Goal: Task Accomplishment & Management: Manage account settings

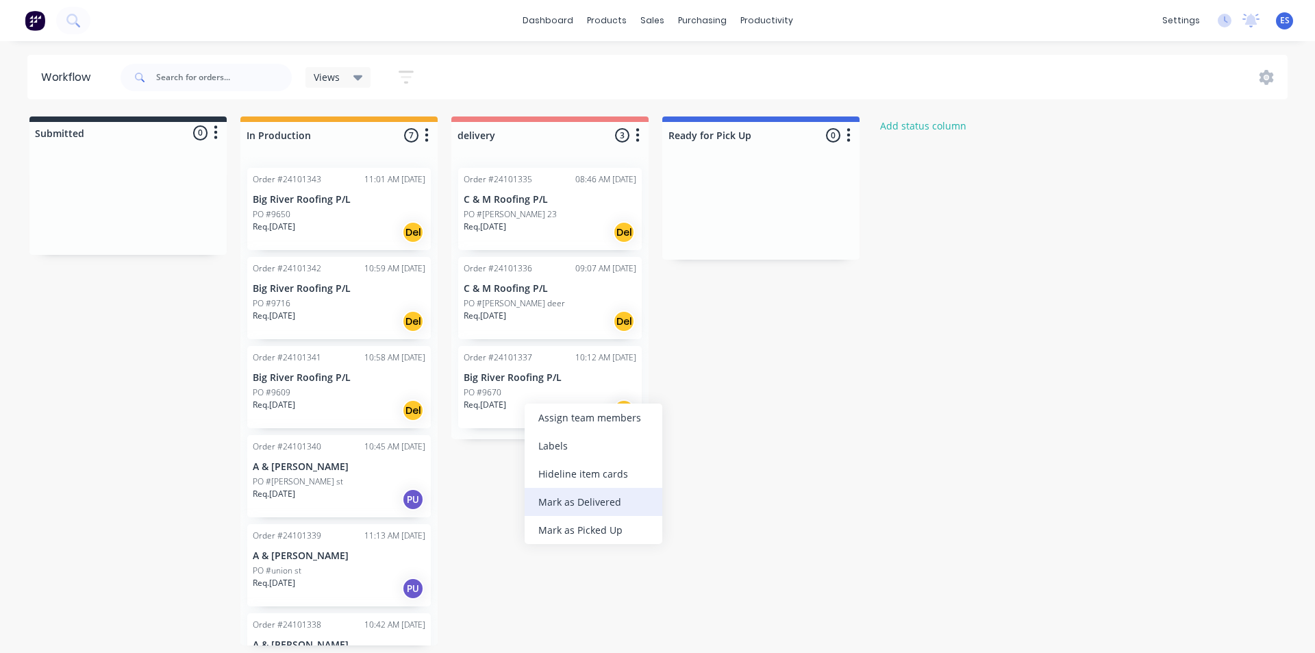
click at [591, 506] on div "Mark as Delivered" at bounding box center [594, 502] width 138 height 28
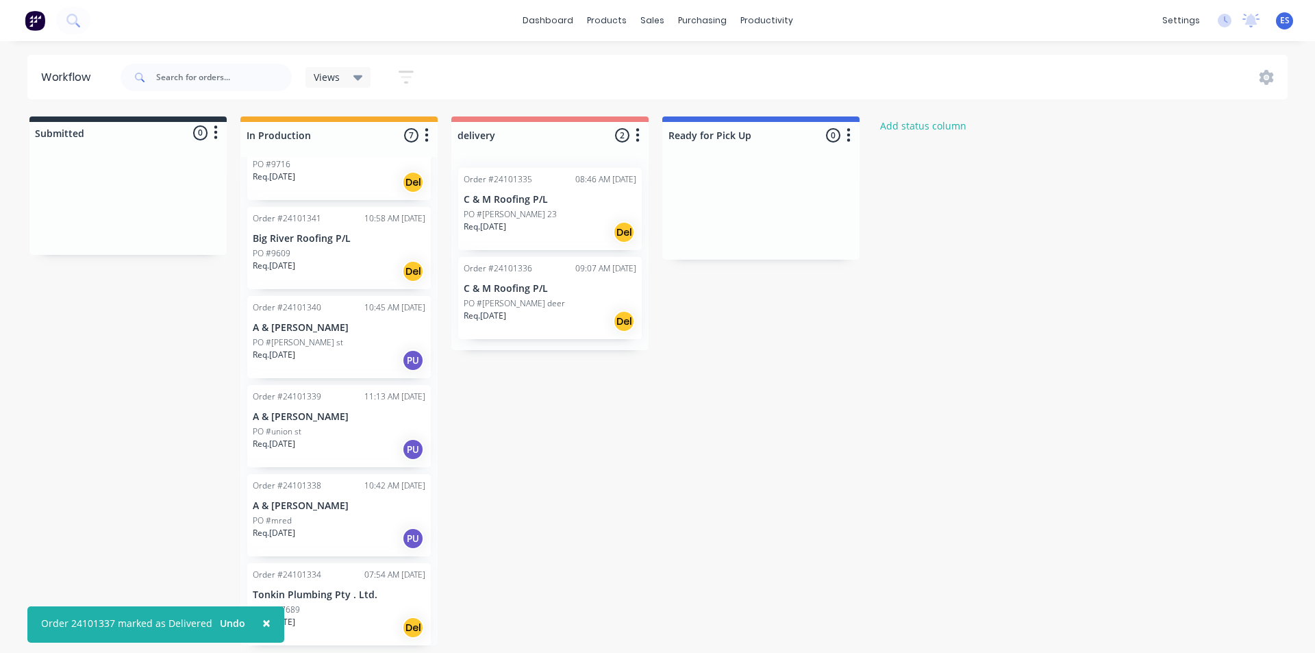
scroll to position [150, 0]
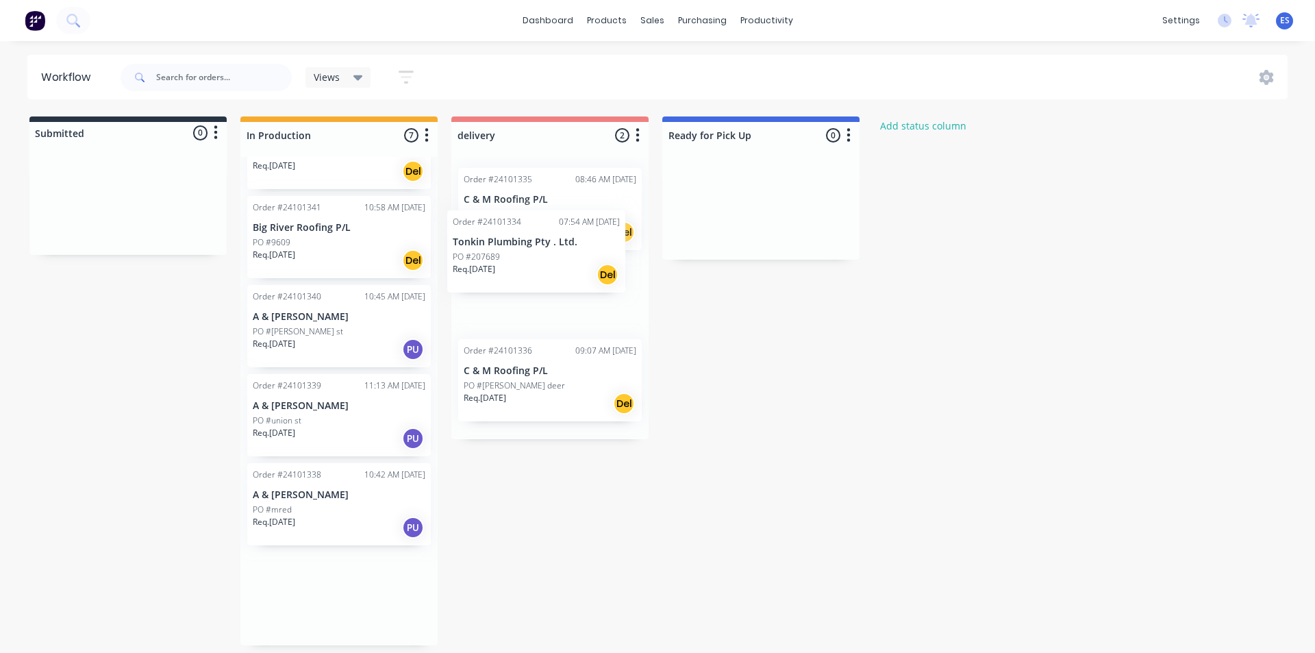
drag, startPoint x: 358, startPoint y: 613, endPoint x: 568, endPoint y: 256, distance: 413.9
click at [568, 256] on div "Submitted 0 Status colour #273444 hex #273444 Save Cancel Summaries Total order…" at bounding box center [635, 380] width 1291 height 529
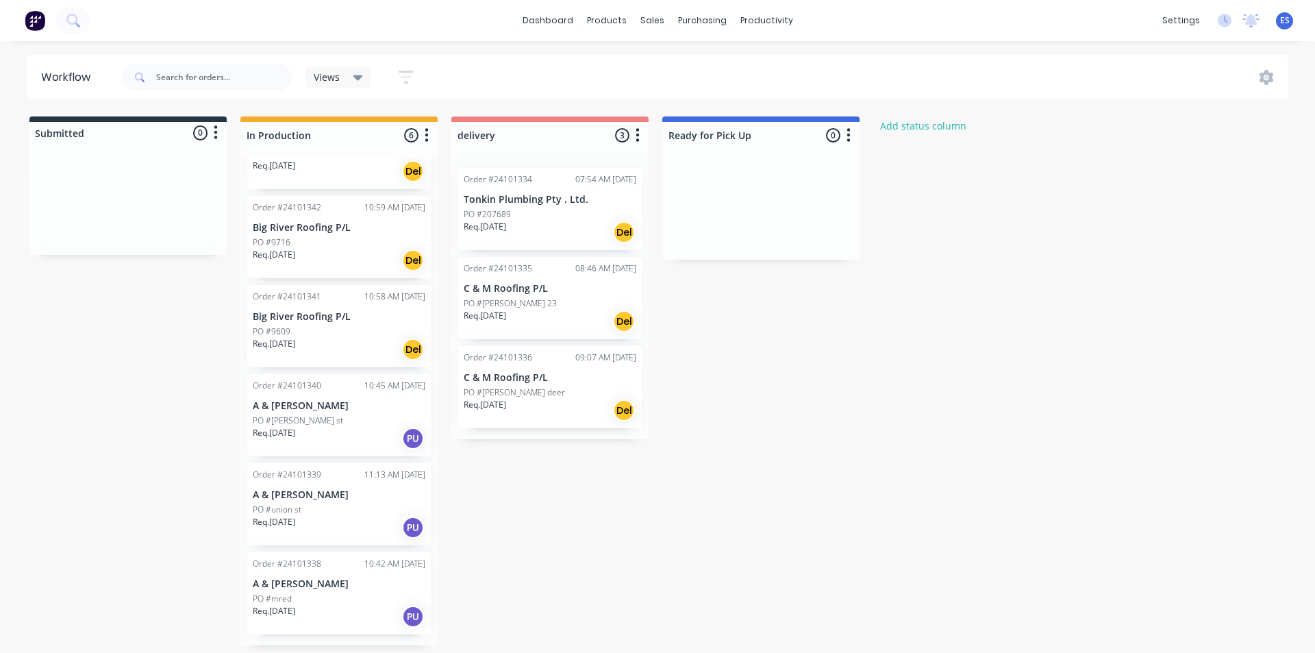
scroll to position [0, 0]
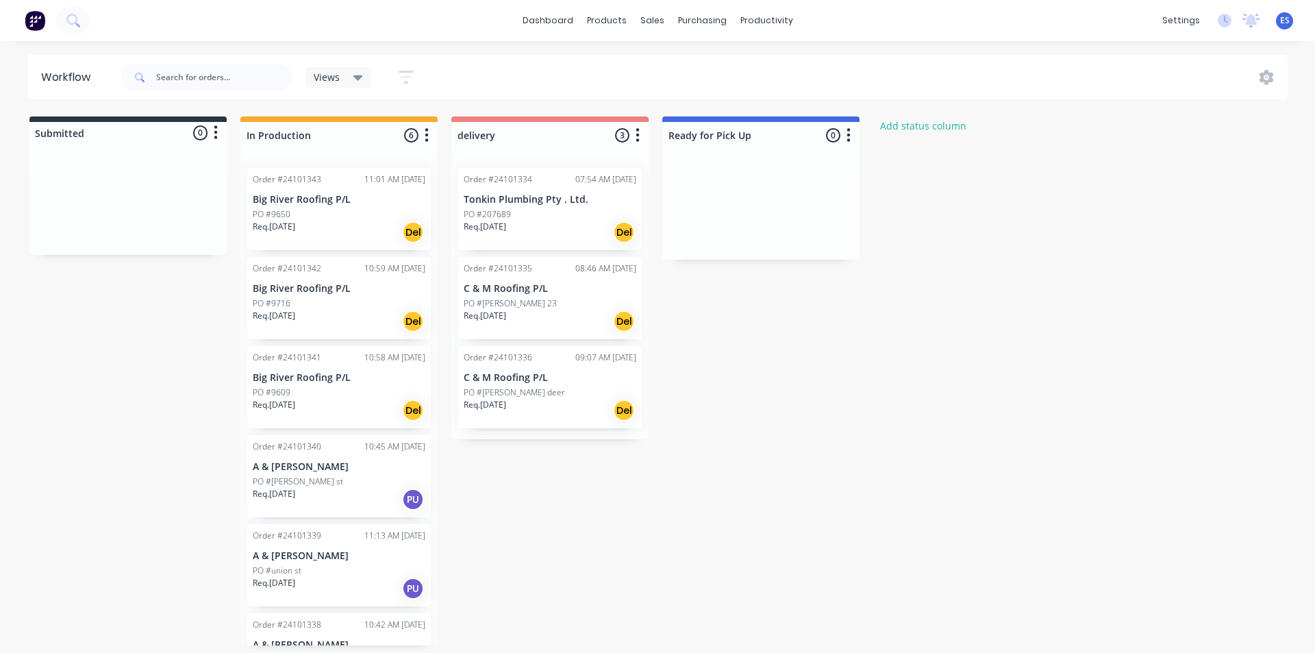
click at [341, 238] on div "Req. [DATE] Del" at bounding box center [339, 232] width 173 height 23
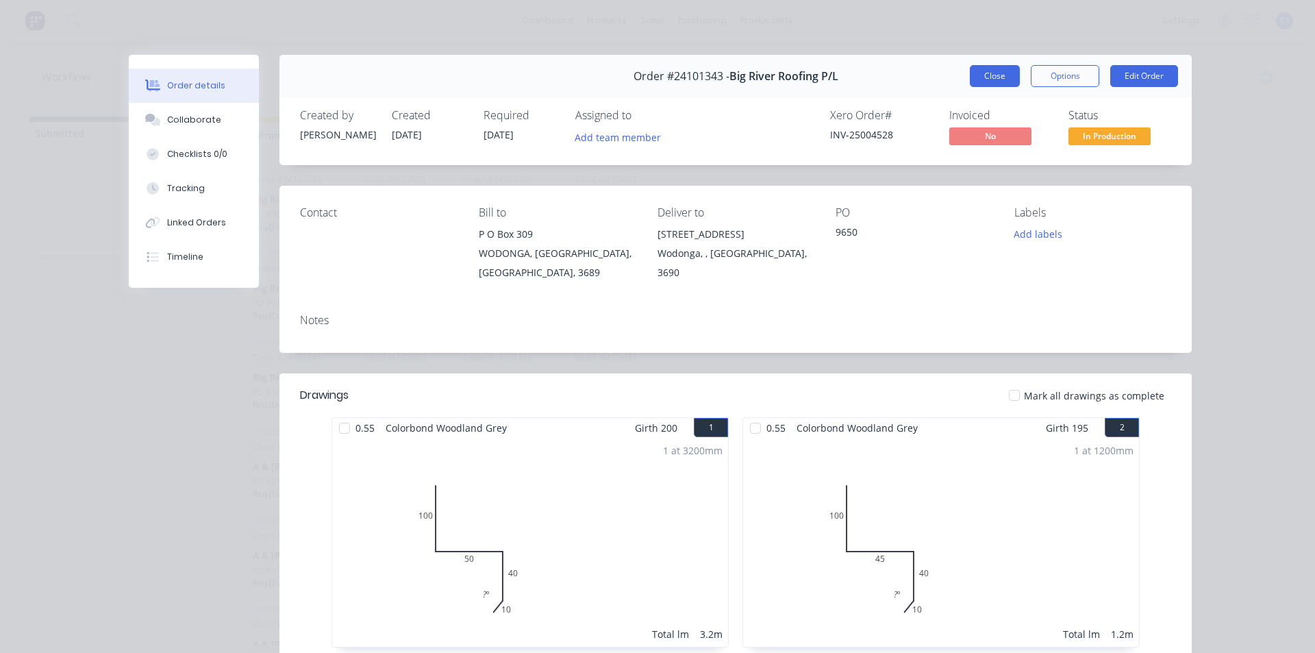
click at [984, 71] on button "Close" at bounding box center [995, 76] width 50 height 22
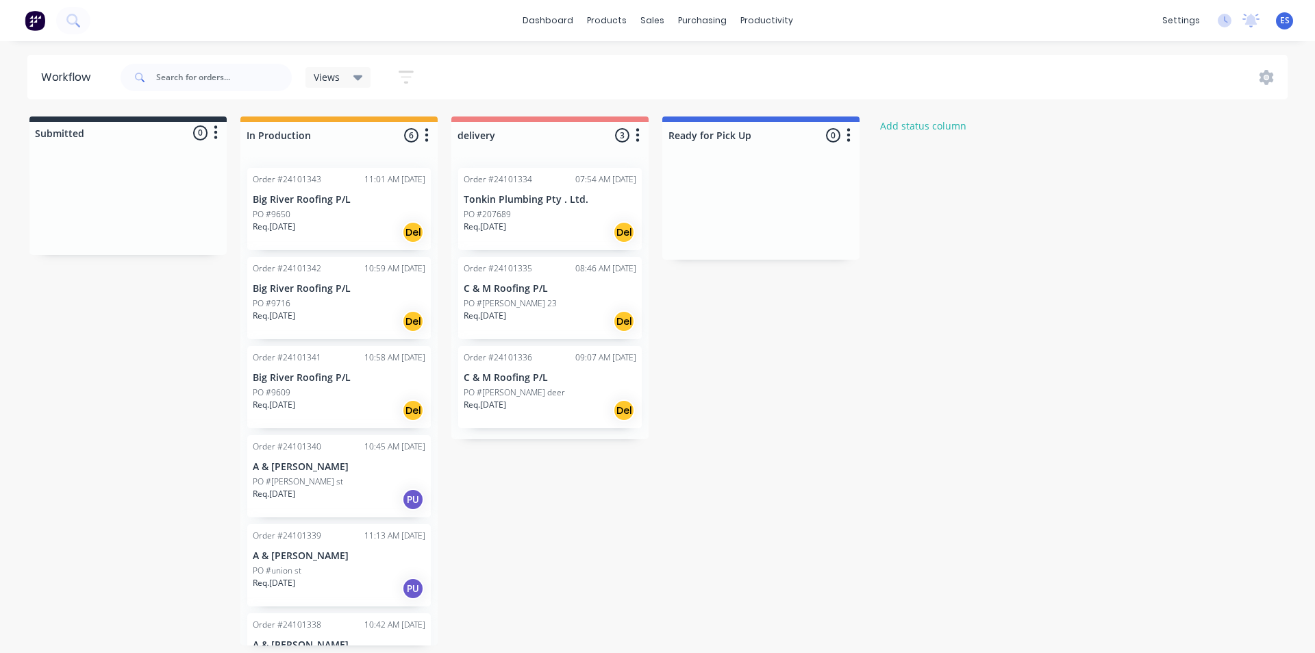
click at [40, 25] on img at bounding box center [35, 20] width 21 height 21
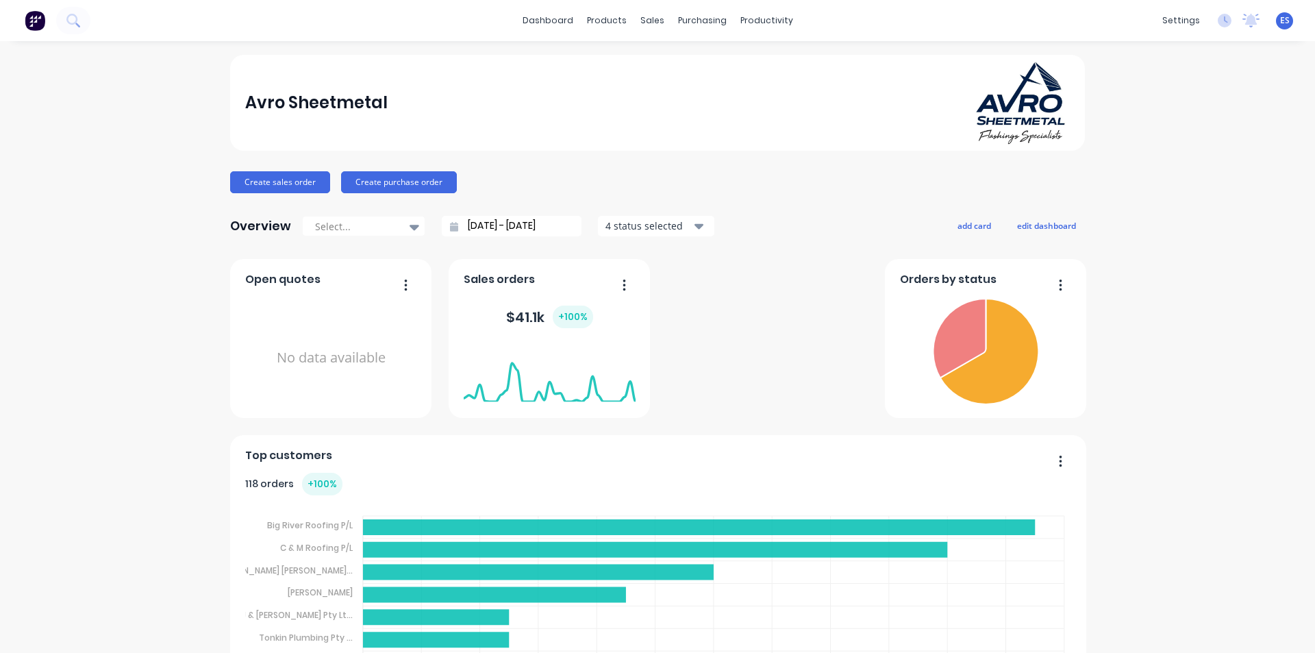
click at [34, 21] on img at bounding box center [35, 20] width 21 height 21
click at [649, 28] on div "sales" at bounding box center [653, 20] width 38 height 21
click at [678, 55] on link "Sales Orders" at bounding box center [720, 64] width 182 height 27
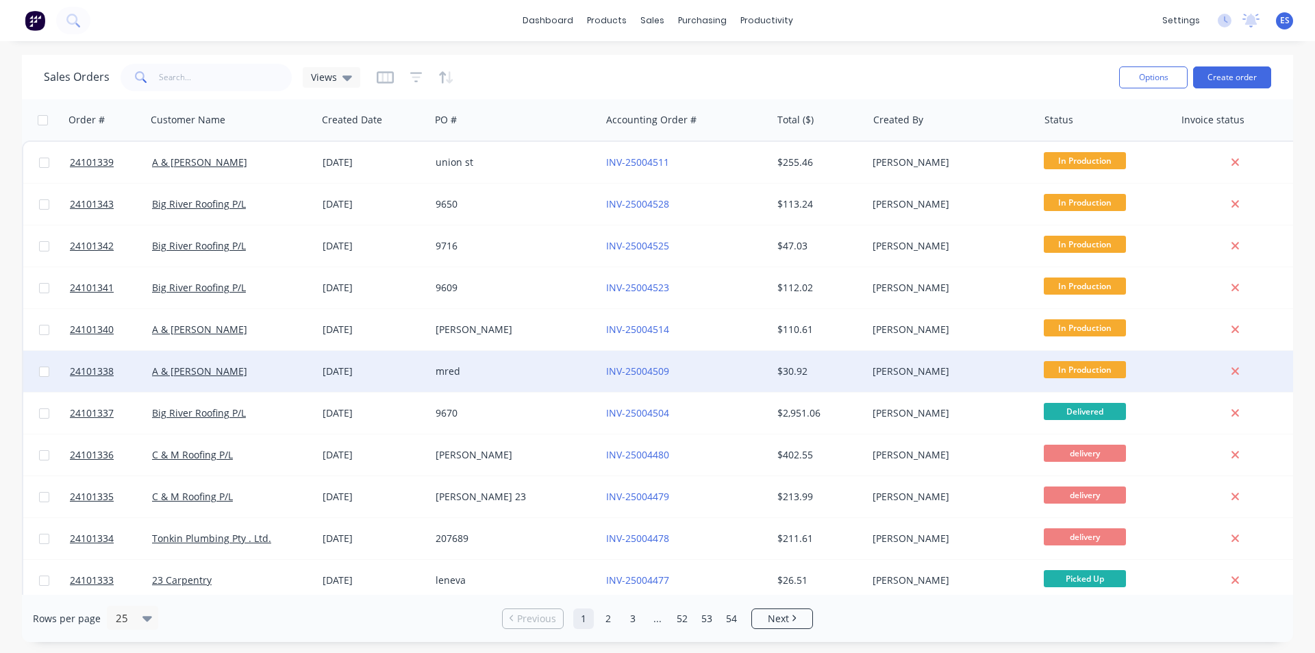
click at [284, 377] on div "A & [PERSON_NAME]" at bounding box center [228, 371] width 152 height 14
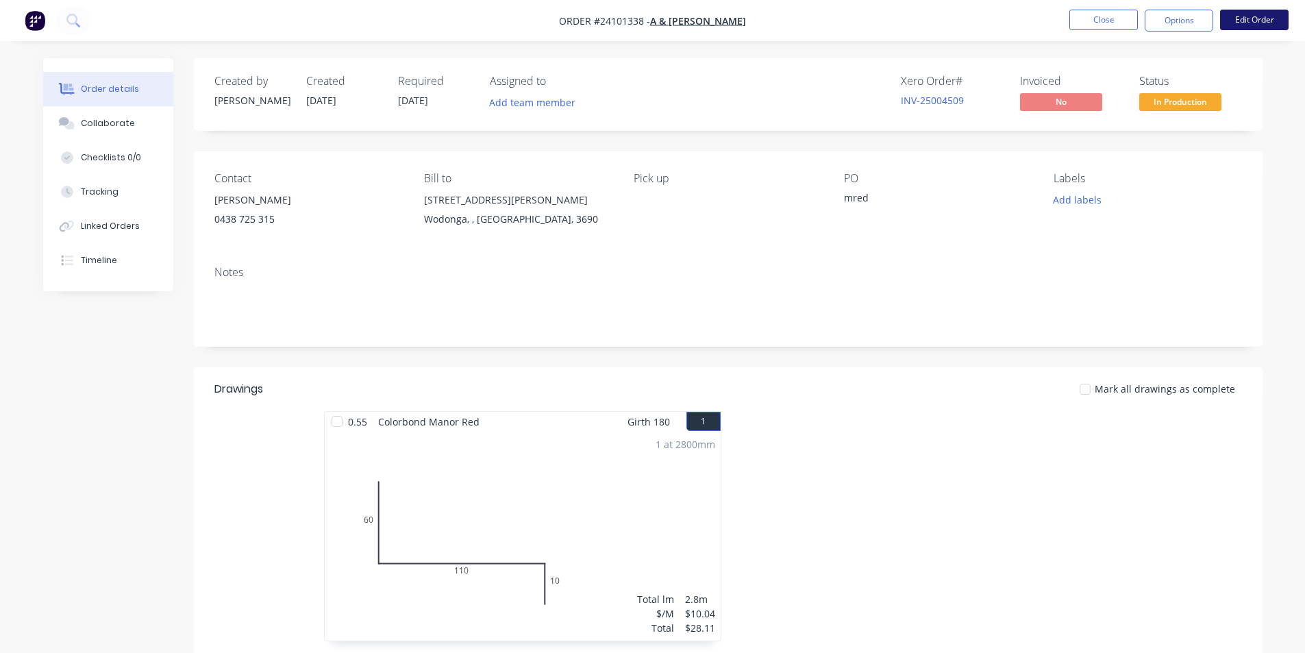
click at [1237, 25] on button "Edit Order" at bounding box center [1254, 20] width 69 height 21
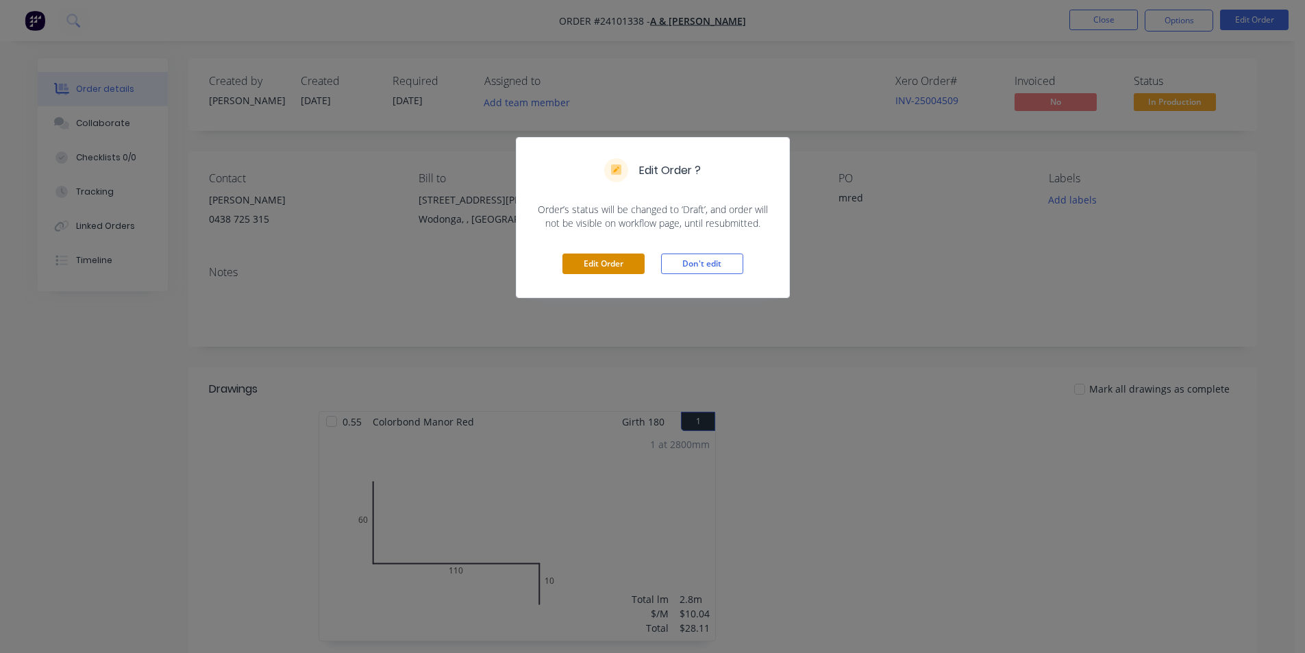
click at [617, 258] on button "Edit Order" at bounding box center [603, 263] width 82 height 21
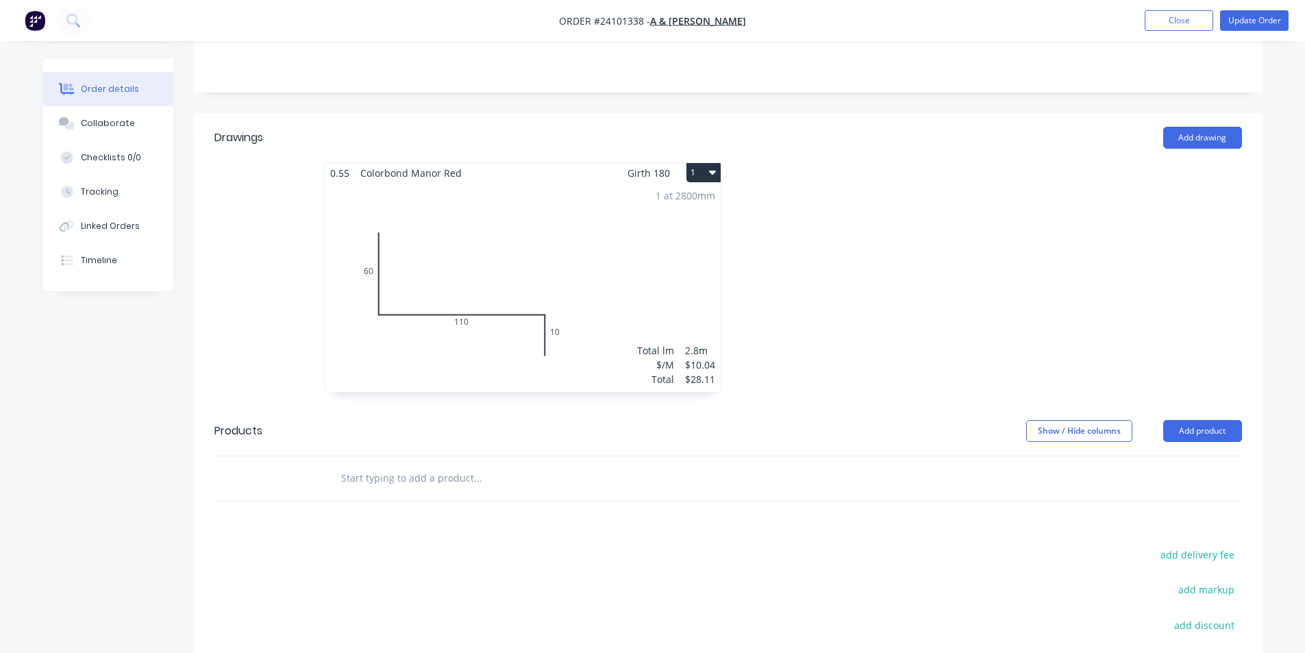
scroll to position [343, 0]
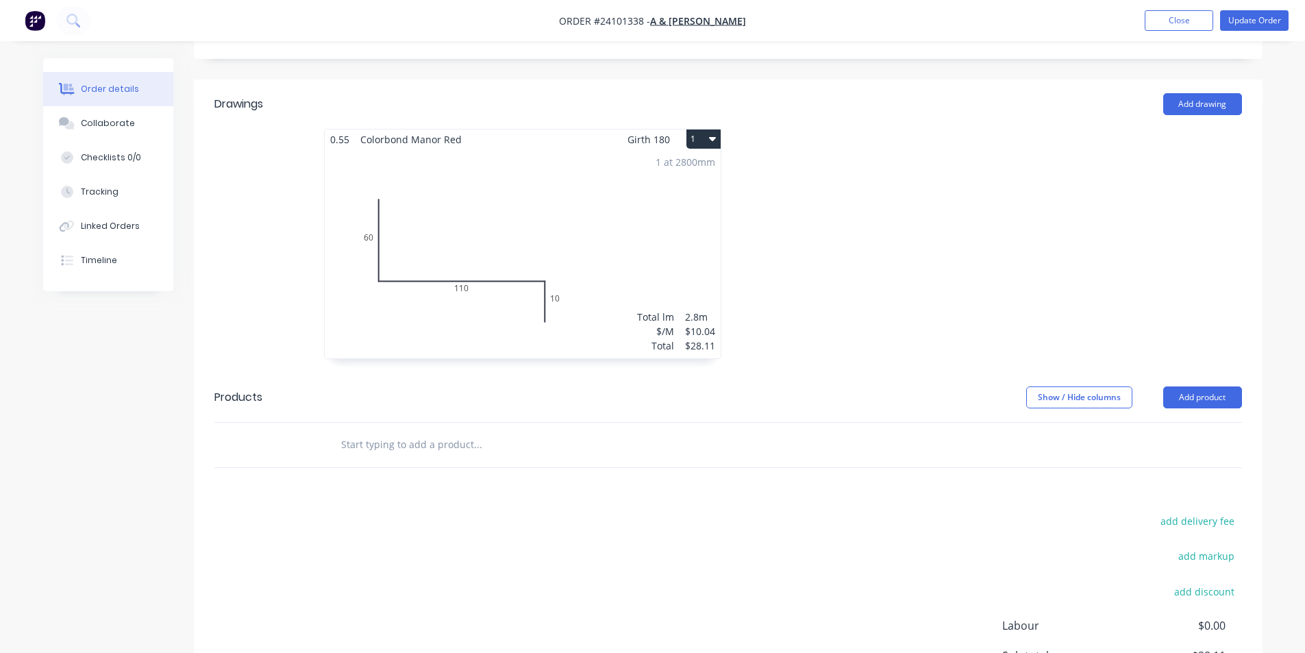
click at [633, 239] on div "1 at 2800mm Total lm $/M Total 2.8m $10.04 $28.11" at bounding box center [523, 253] width 396 height 209
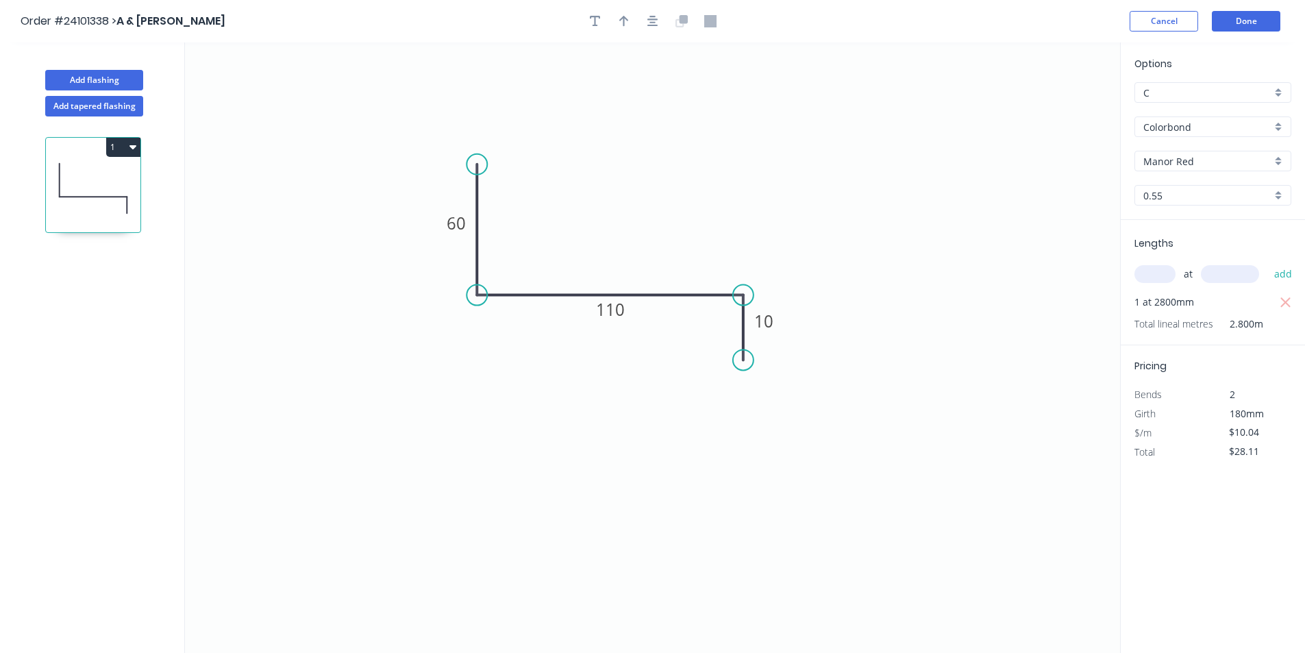
click at [132, 148] on icon "button" at bounding box center [132, 147] width 7 height 4
click at [86, 206] on div "Delete" at bounding box center [76, 209] width 106 height 20
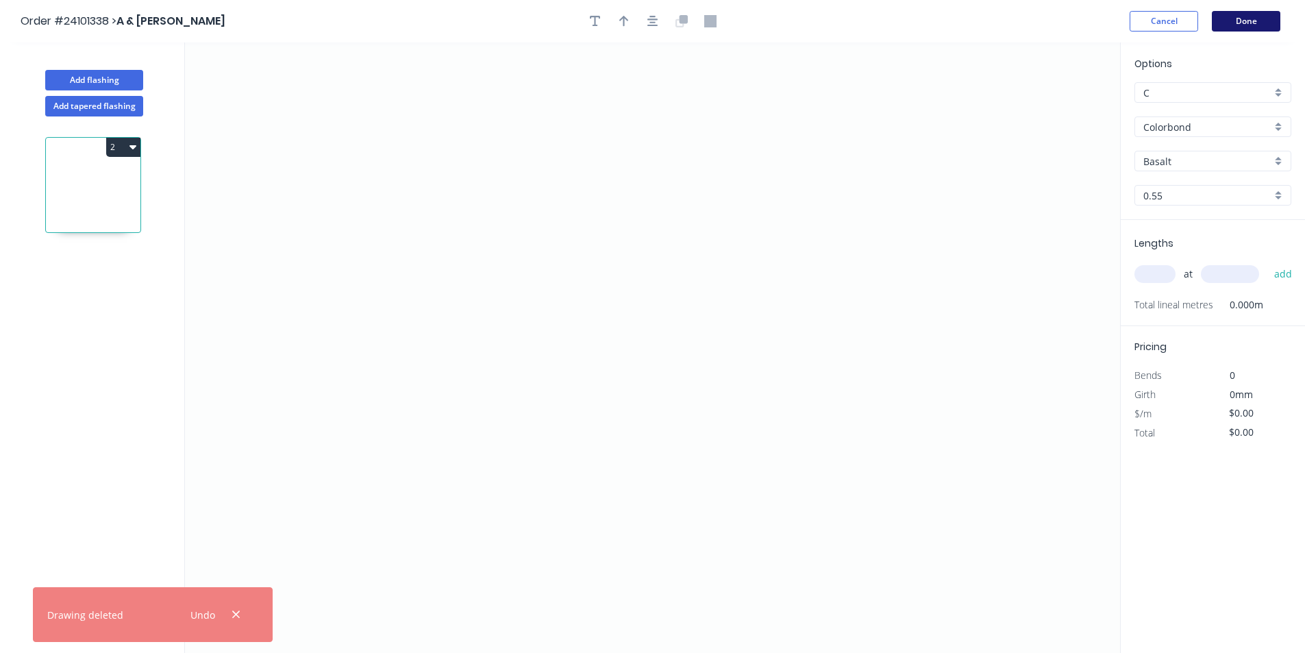
click at [1264, 15] on button "Done" at bounding box center [1246, 21] width 69 height 21
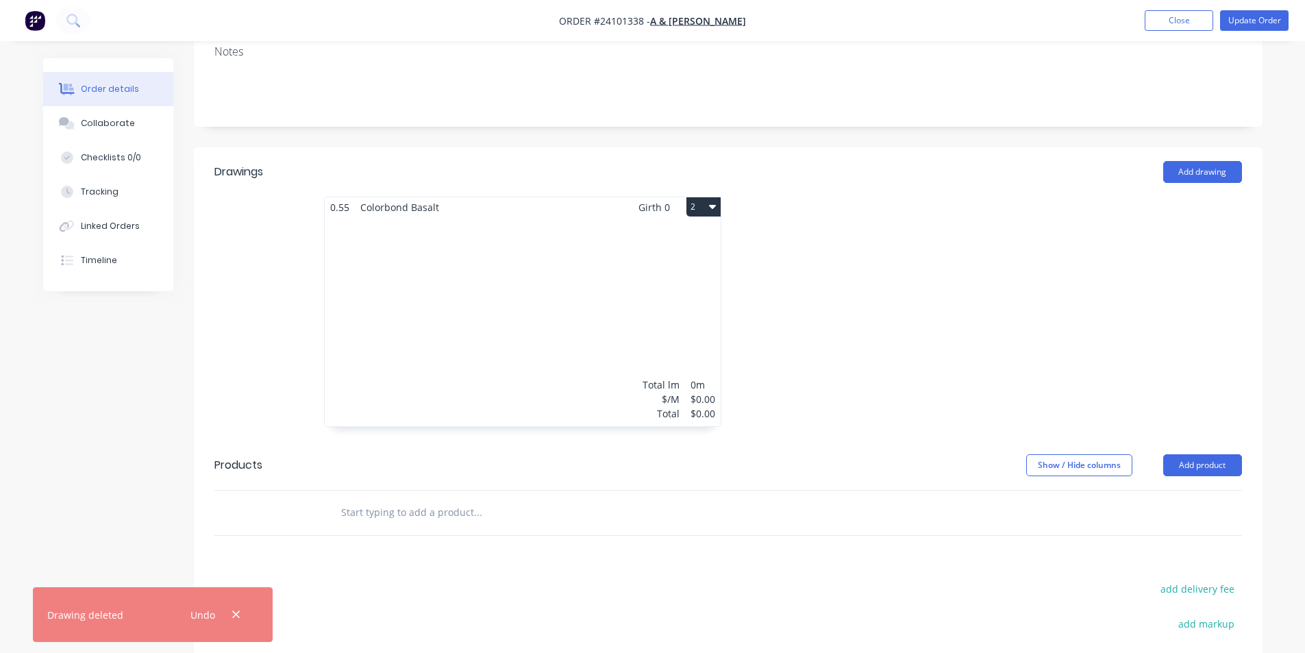
scroll to position [274, 0]
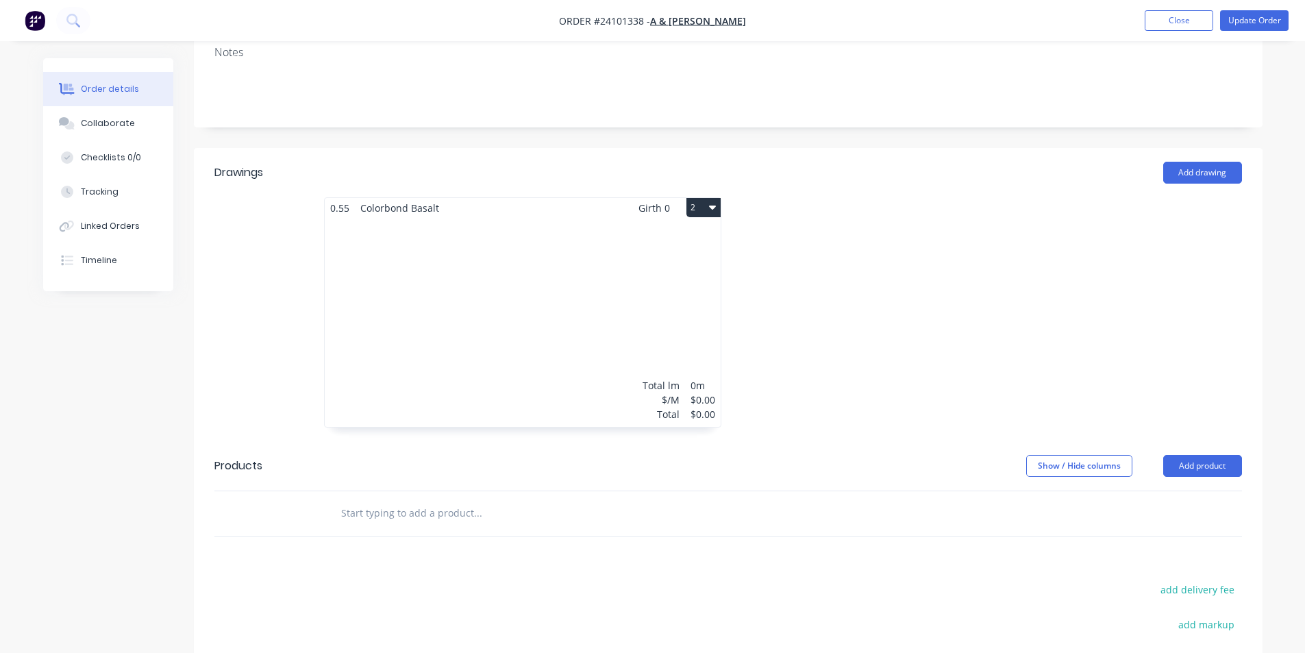
drag, startPoint x: 709, startPoint y: 175, endPoint x: 711, endPoint y: 167, distance: 7.8
click at [711, 206] on icon "button" at bounding box center [712, 208] width 7 height 4
click at [642, 286] on div "Delete" at bounding box center [656, 296] width 106 height 20
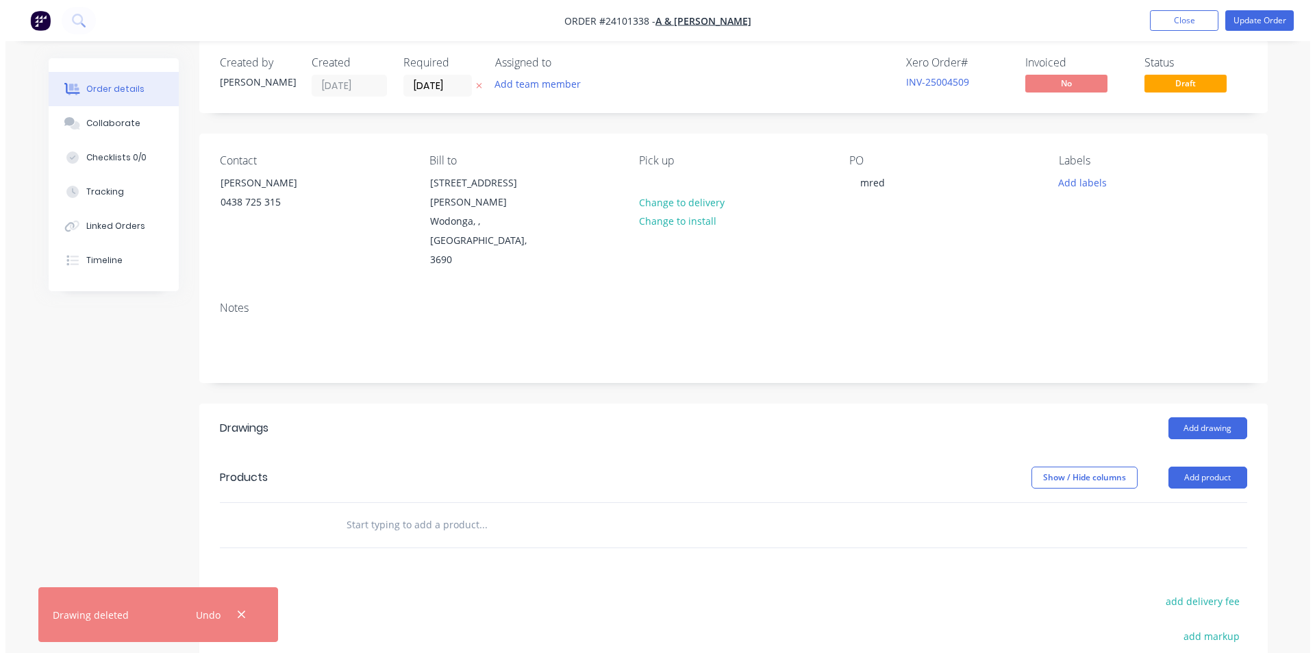
scroll to position [0, 0]
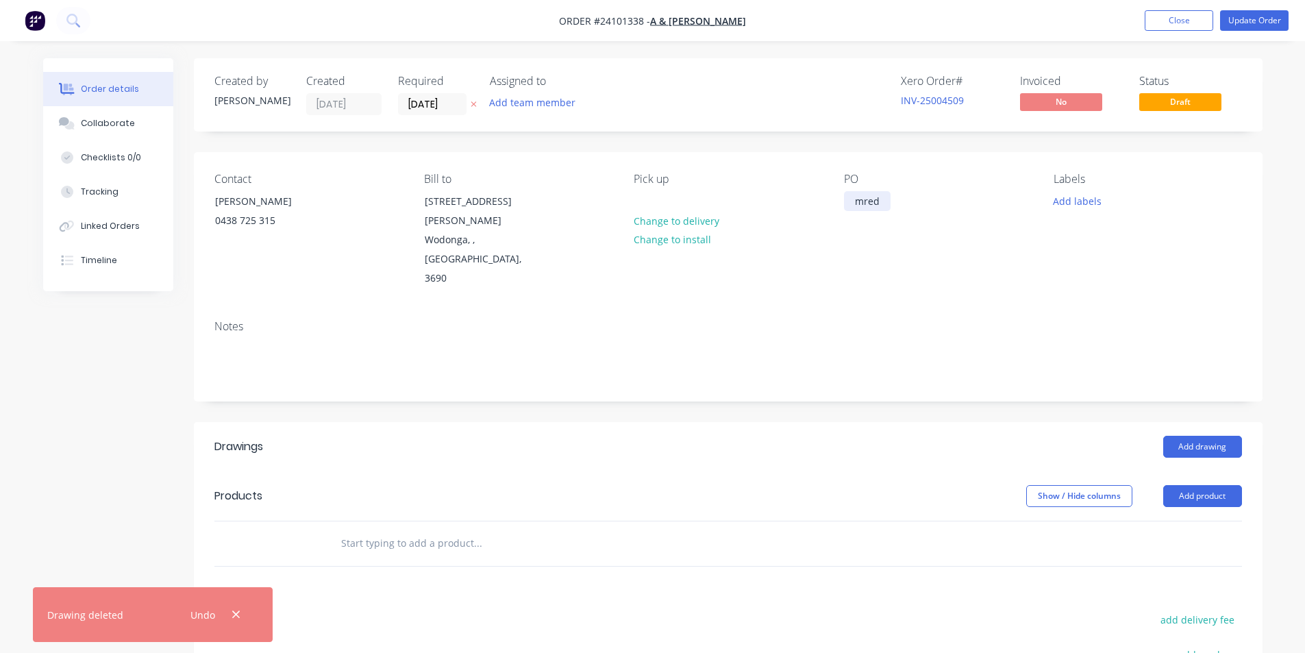
click at [862, 204] on div "mred" at bounding box center [867, 201] width 47 height 20
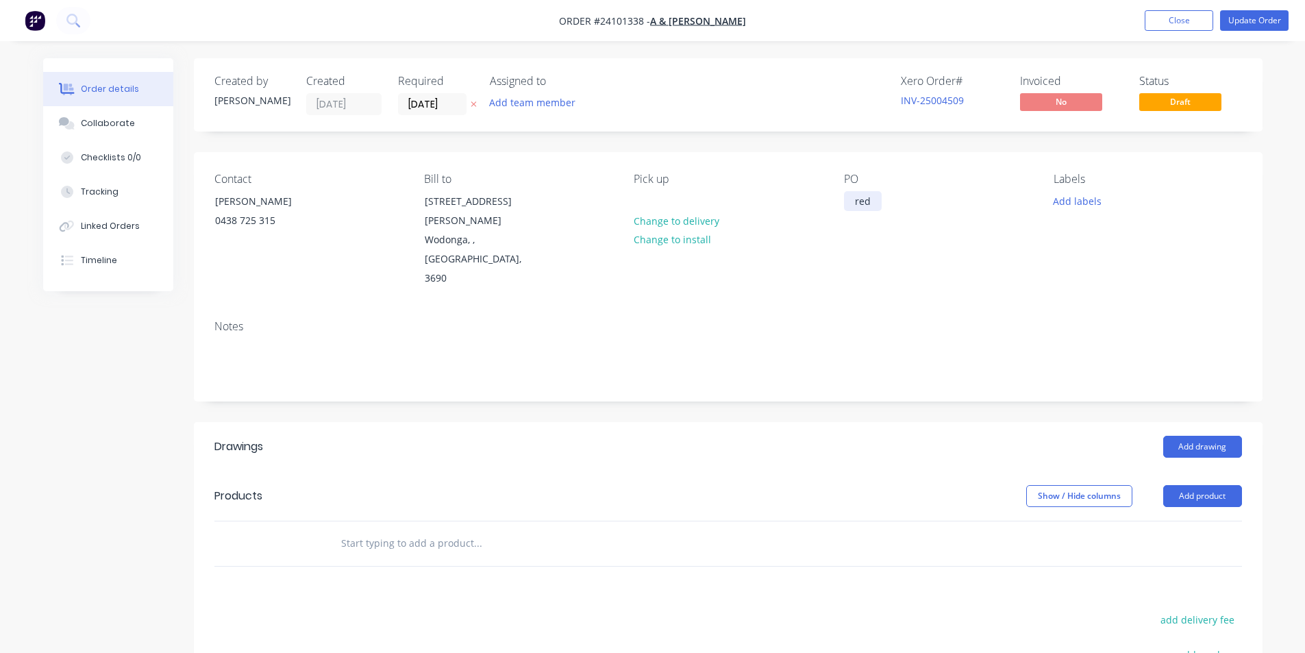
click at [871, 198] on div "red" at bounding box center [863, 201] width 38 height 20
click at [1268, 19] on button "Update Order" at bounding box center [1254, 20] width 69 height 21
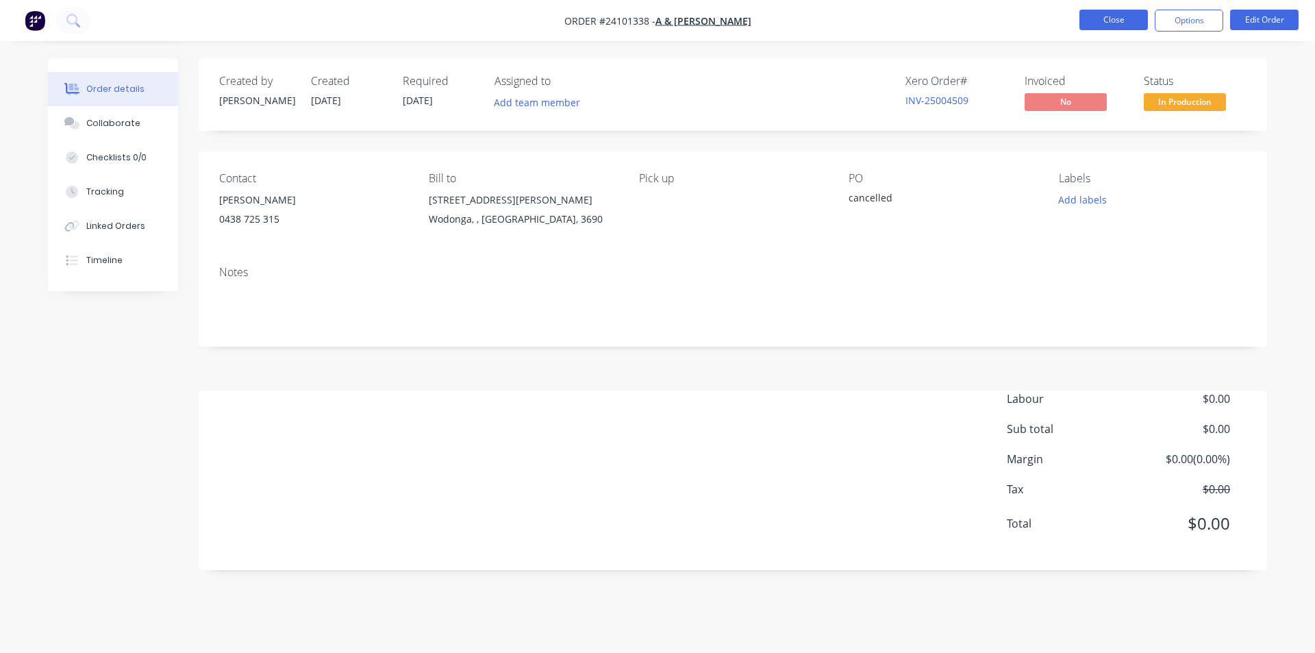
click at [1109, 25] on button "Close" at bounding box center [1114, 20] width 69 height 21
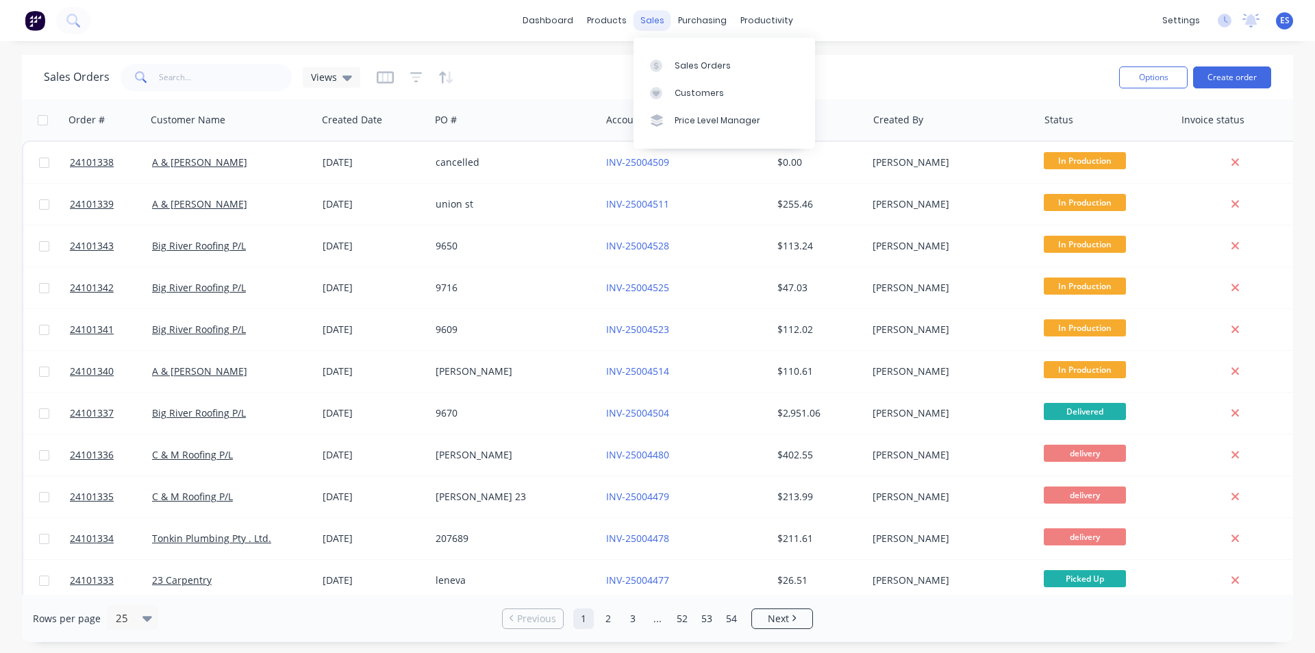
click at [657, 23] on div "sales" at bounding box center [653, 20] width 38 height 21
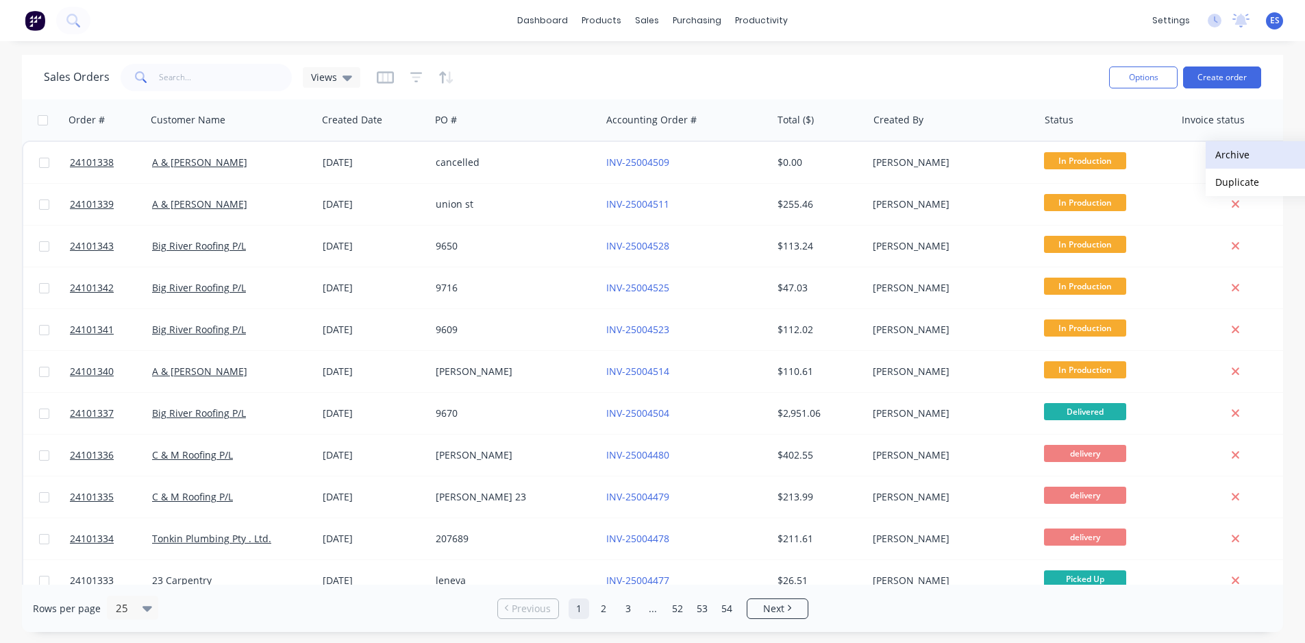
click at [1241, 153] on button "Archive" at bounding box center [1274, 154] width 137 height 27
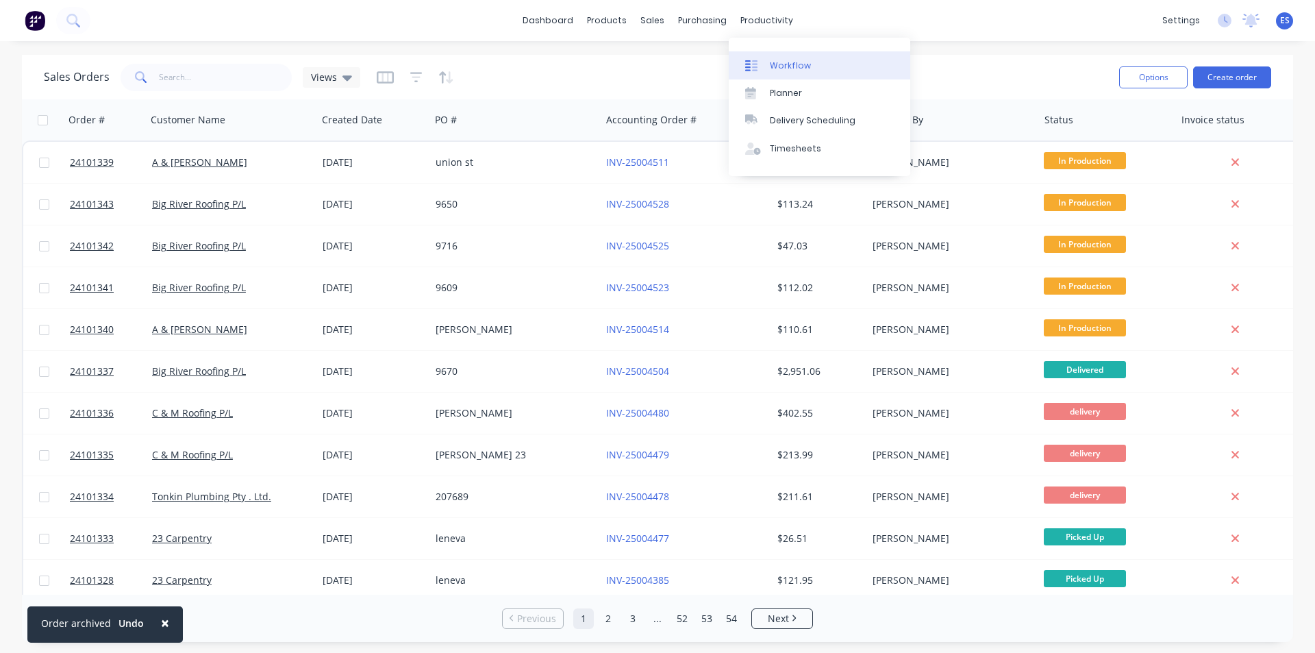
click at [794, 70] on div "Workflow" at bounding box center [790, 66] width 41 height 12
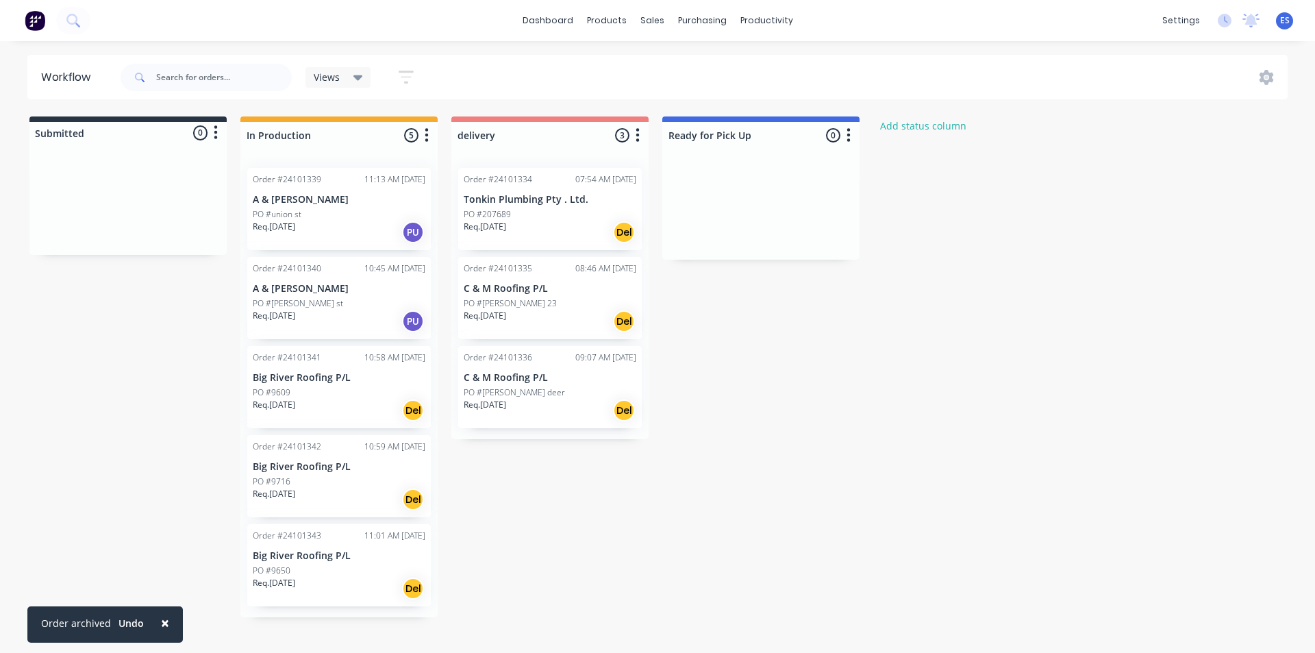
click at [313, 223] on div "Req. [DATE] PU" at bounding box center [339, 232] width 173 height 23
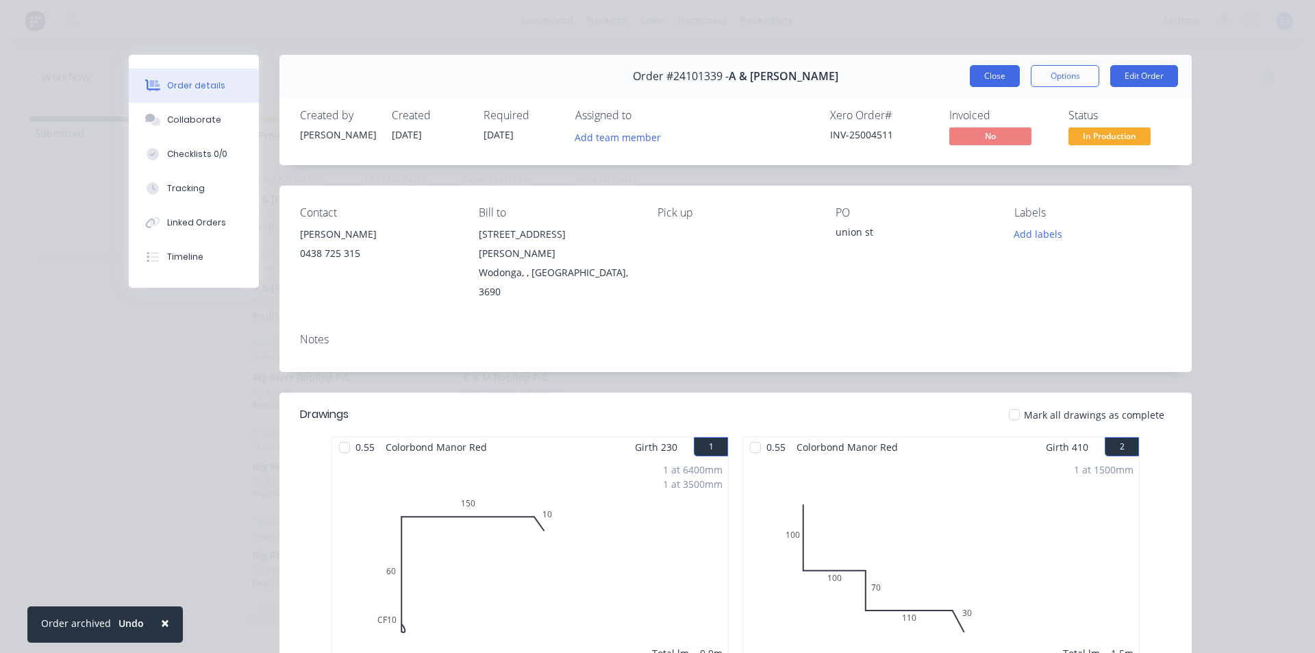
click at [989, 69] on button "Close" at bounding box center [995, 76] width 50 height 22
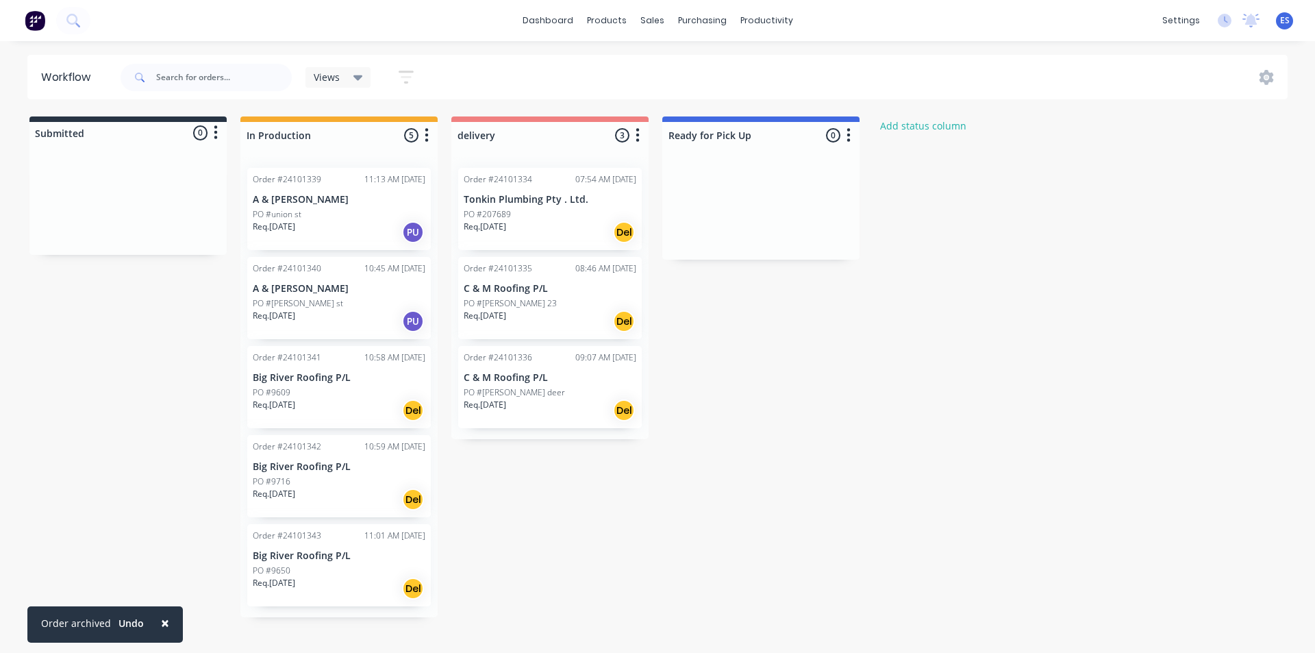
click at [40, 22] on img at bounding box center [35, 20] width 21 height 21
